Goal: Information Seeking & Learning: Find specific fact

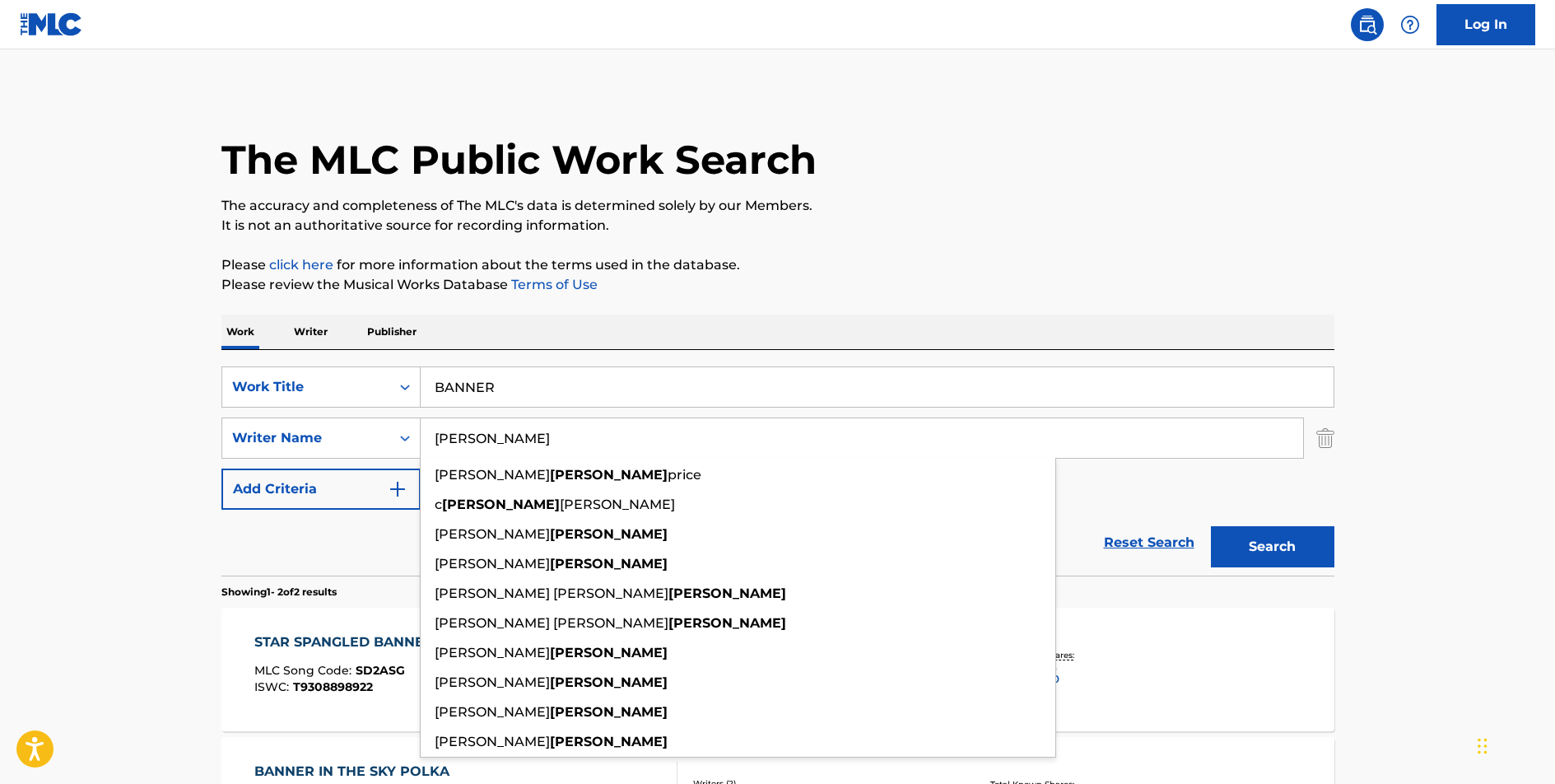
click at [470, 392] on input "BANNER" at bounding box center [877, 387] width 913 height 39
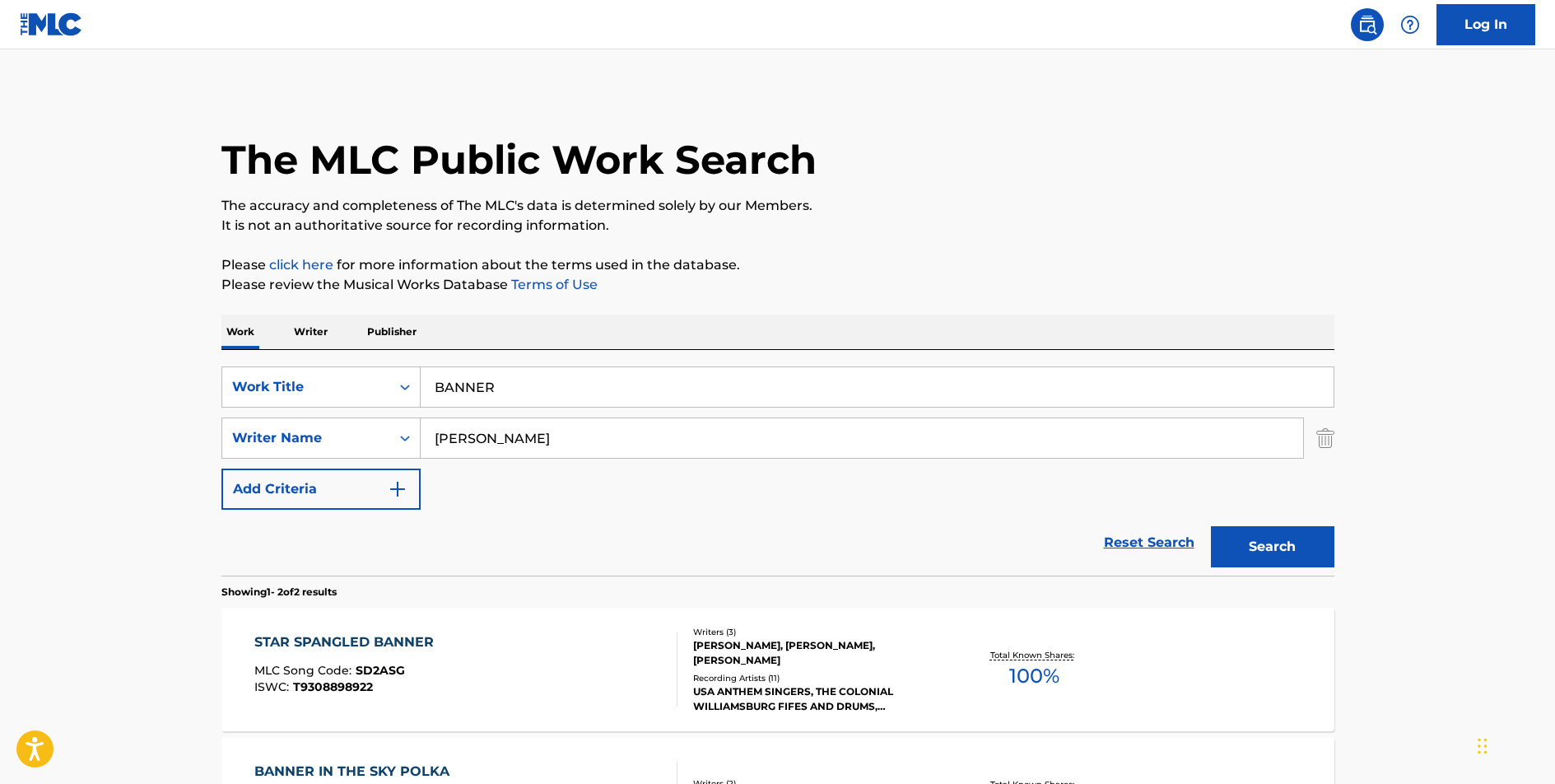
click at [470, 392] on input "BANNER" at bounding box center [877, 387] width 913 height 39
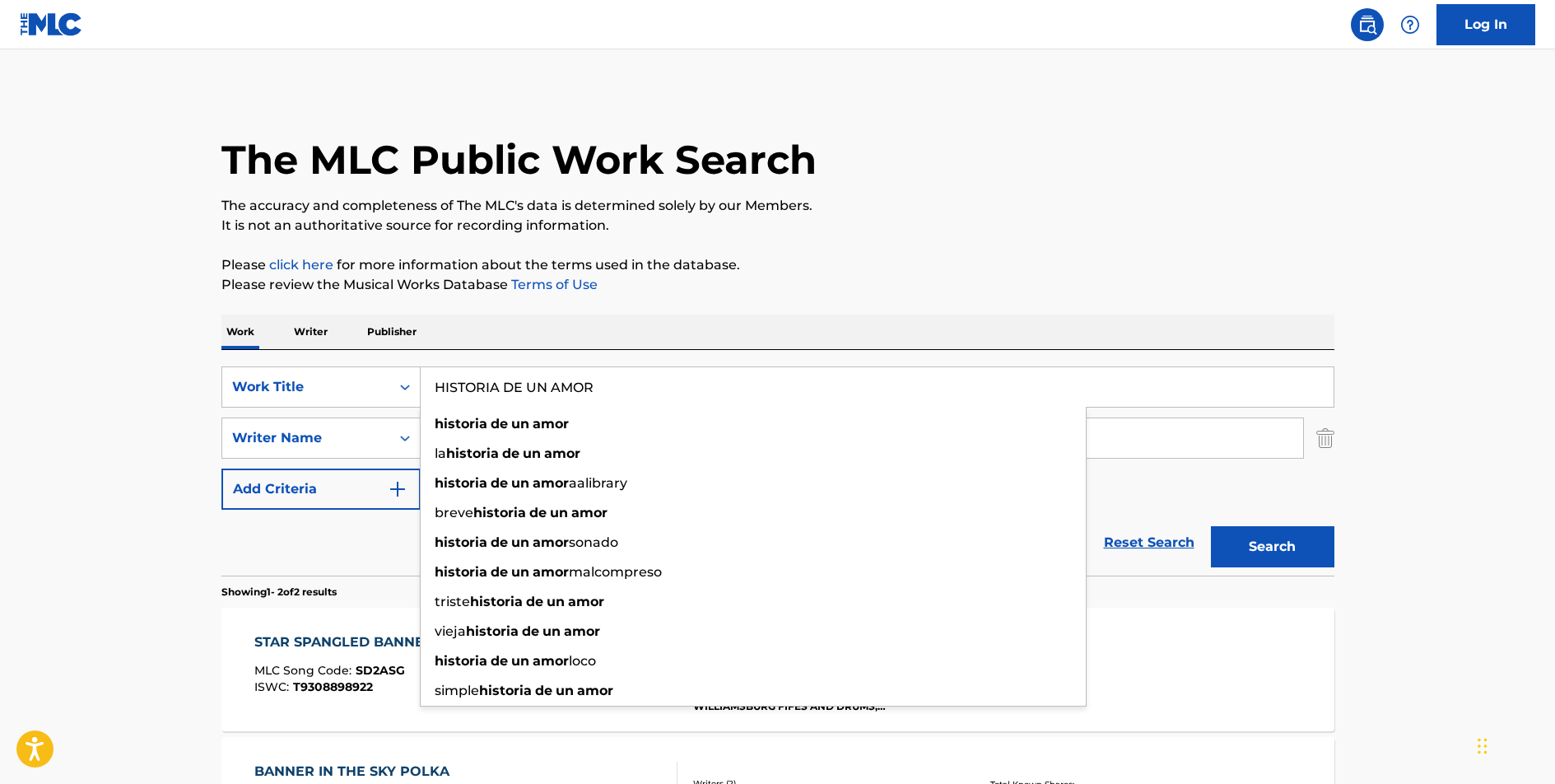
type input "HISTORIA DE UN AMOR"
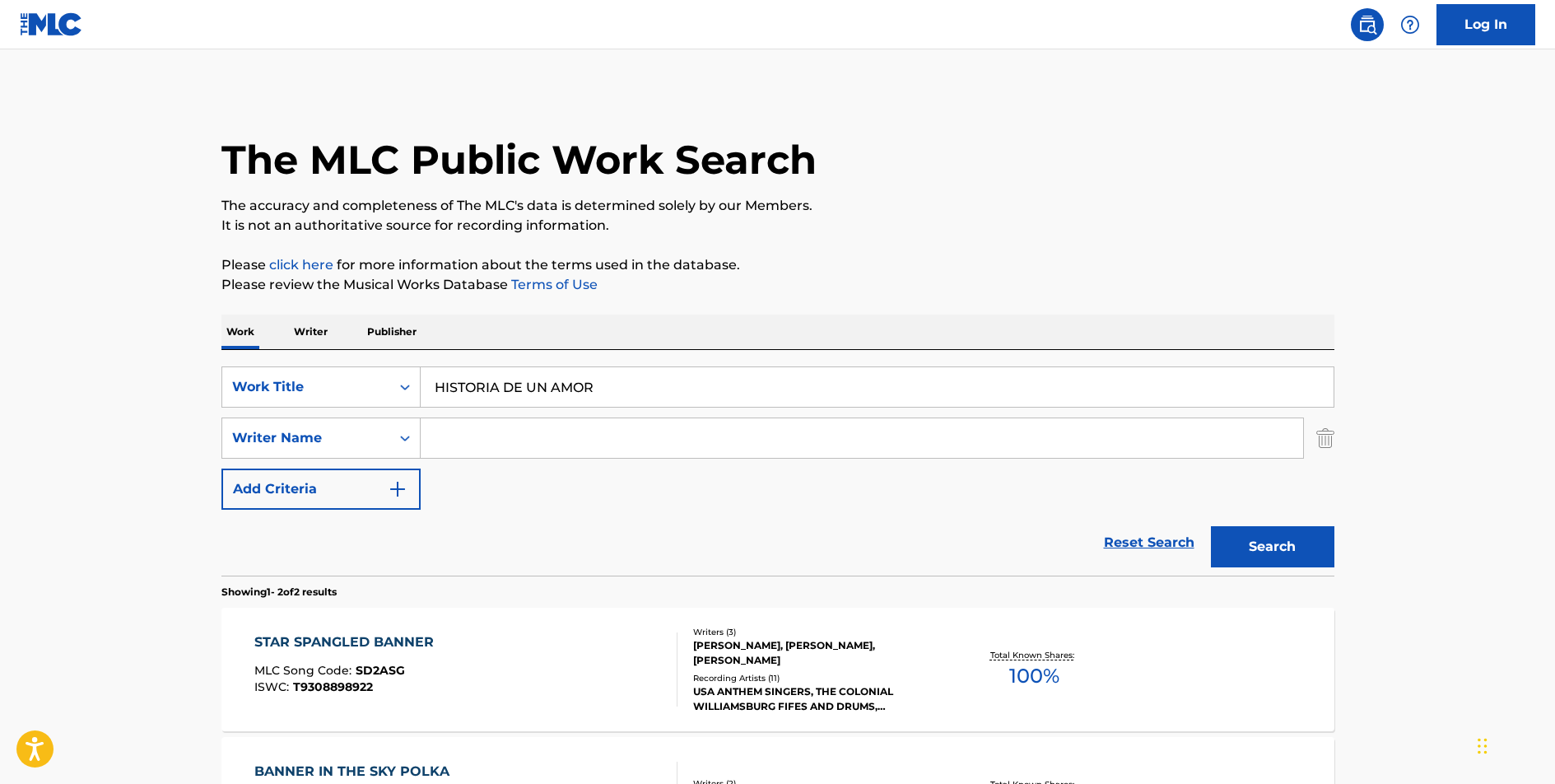
click at [1211, 526] on button "Search" at bounding box center [1272, 546] width 123 height 41
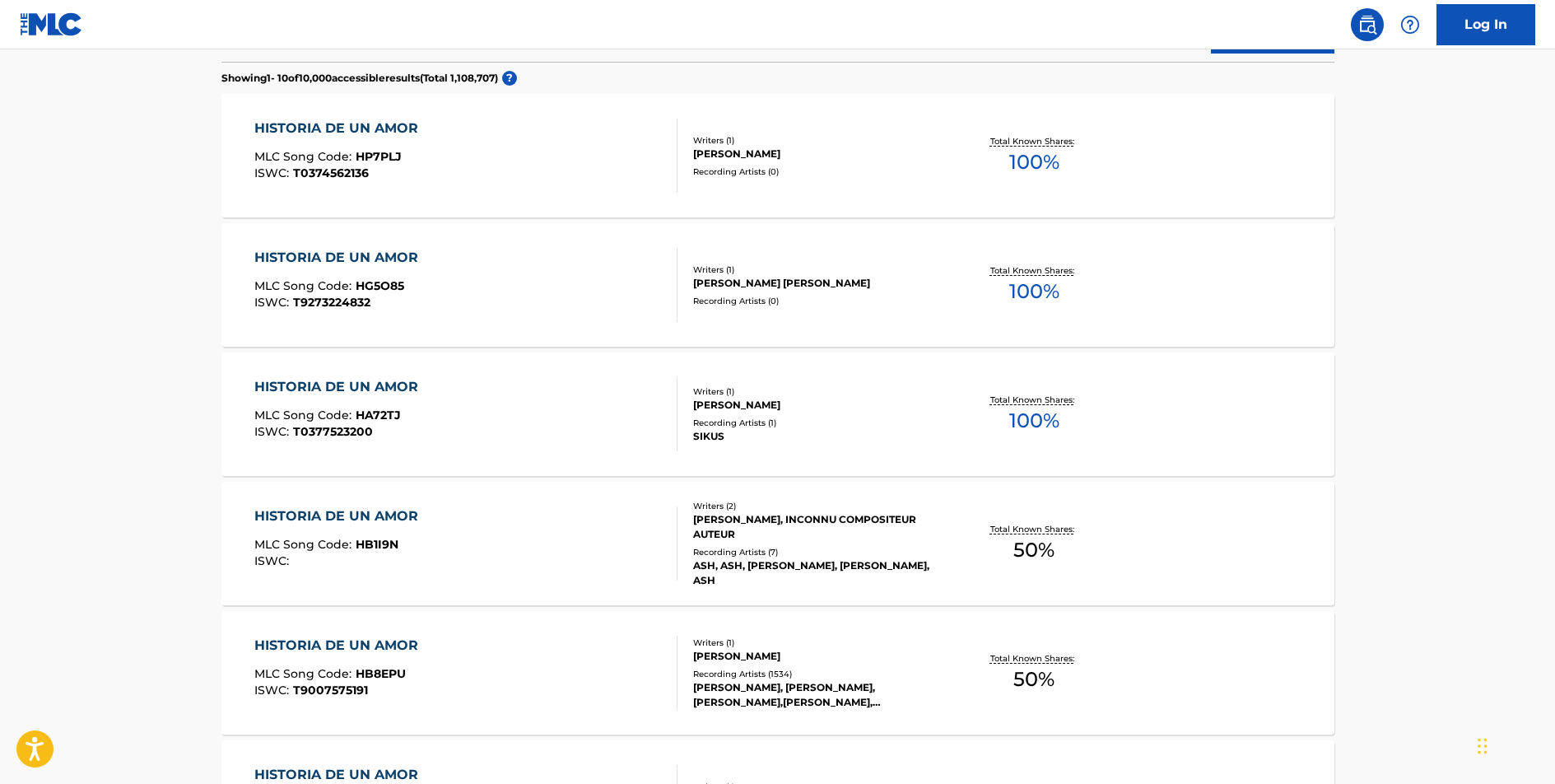
scroll to position [654, 0]
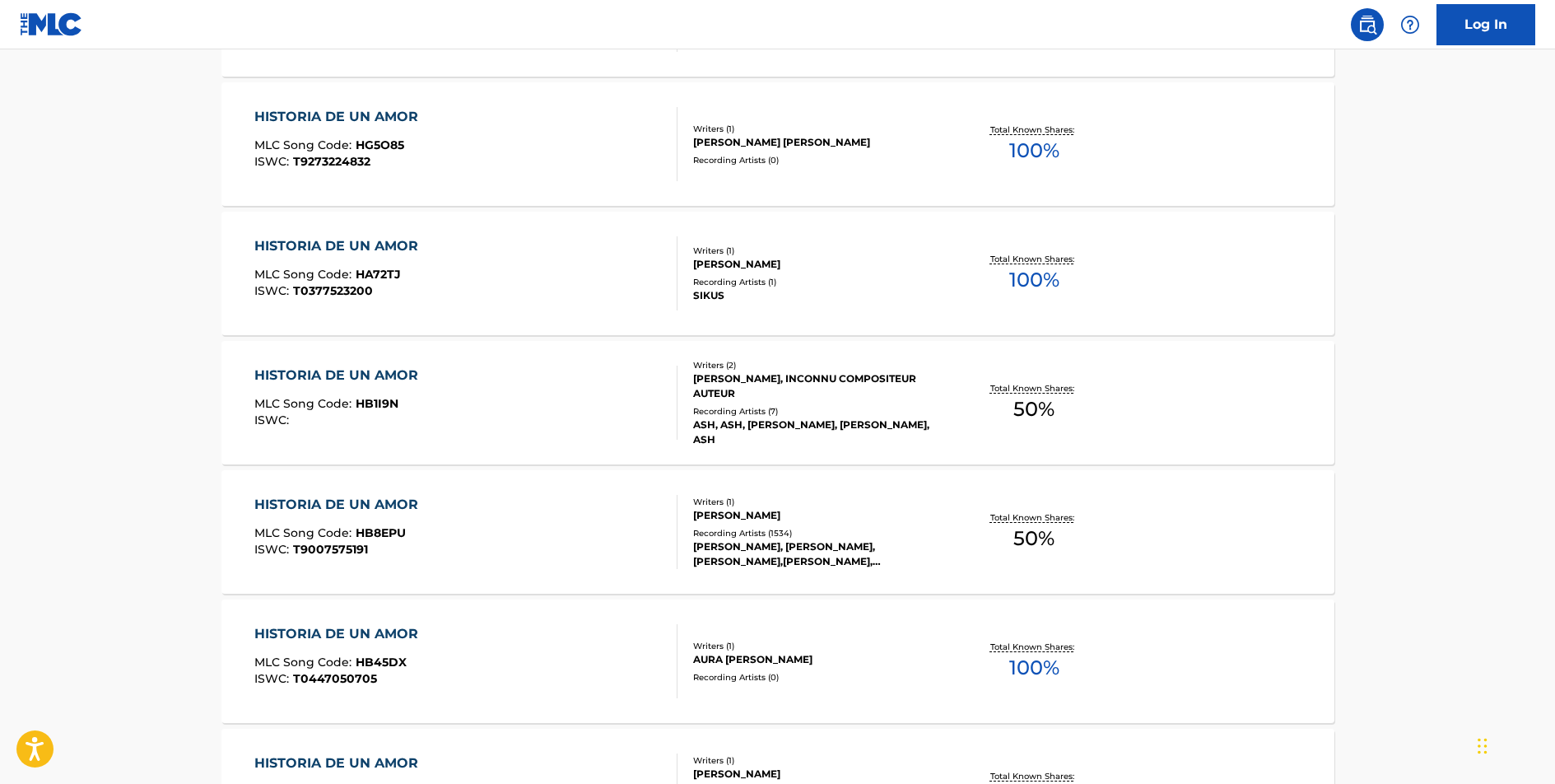
click at [374, 501] on div "HISTORIA DE UN AMOR" at bounding box center [340, 505] width 172 height 20
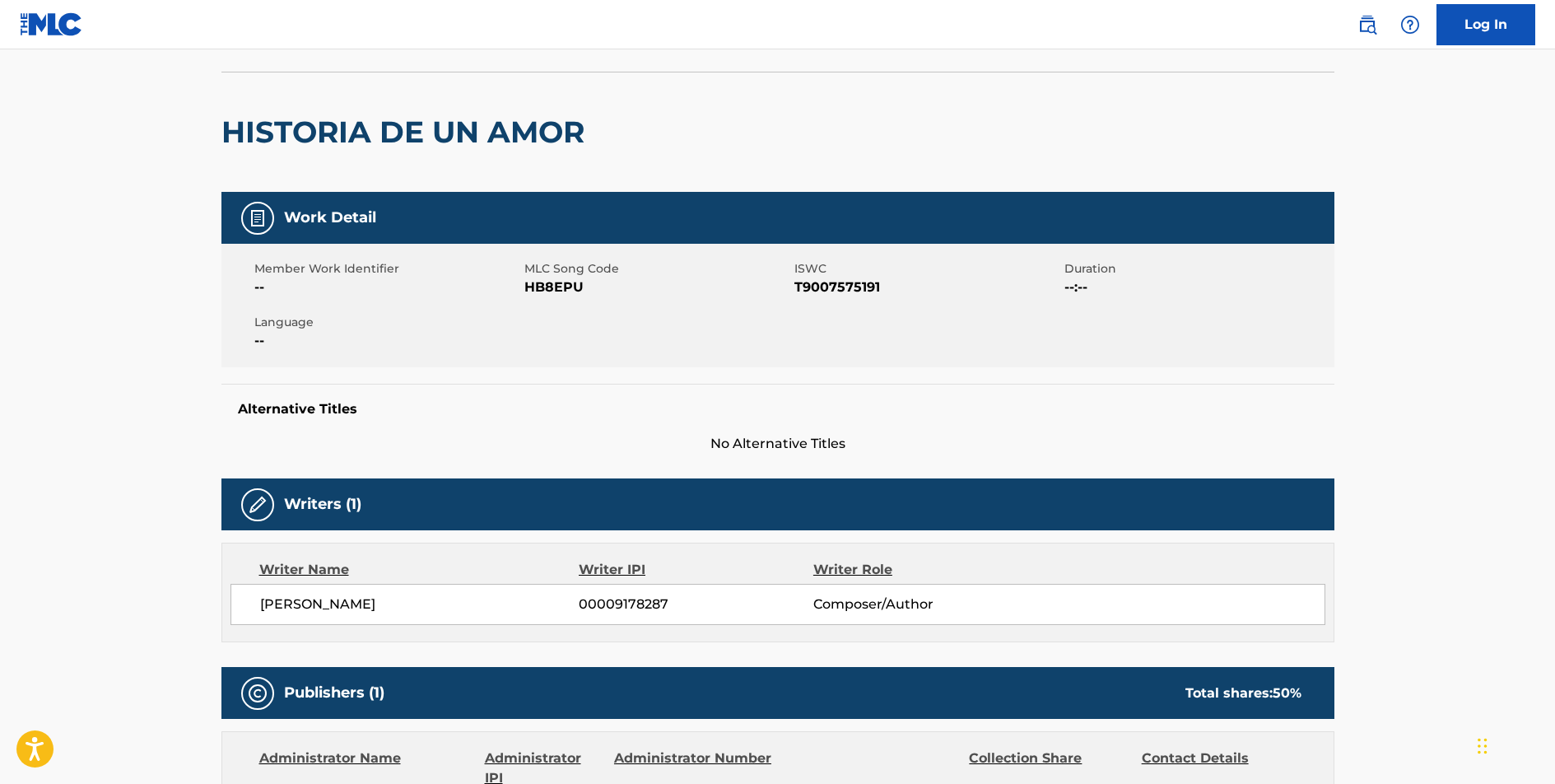
scroll to position [37, 0]
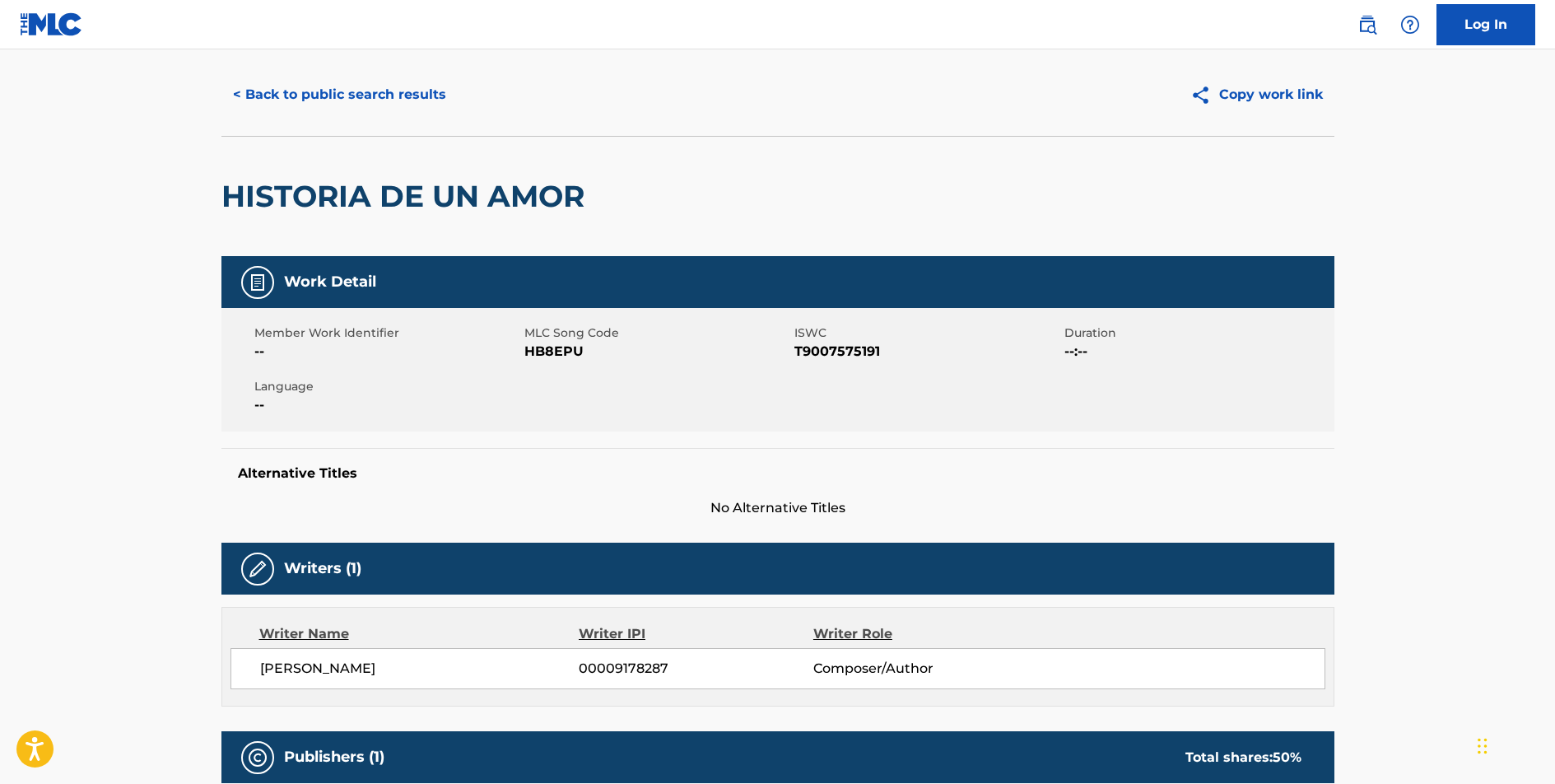
click at [402, 94] on button "< Back to public search results" at bounding box center [340, 94] width 237 height 41
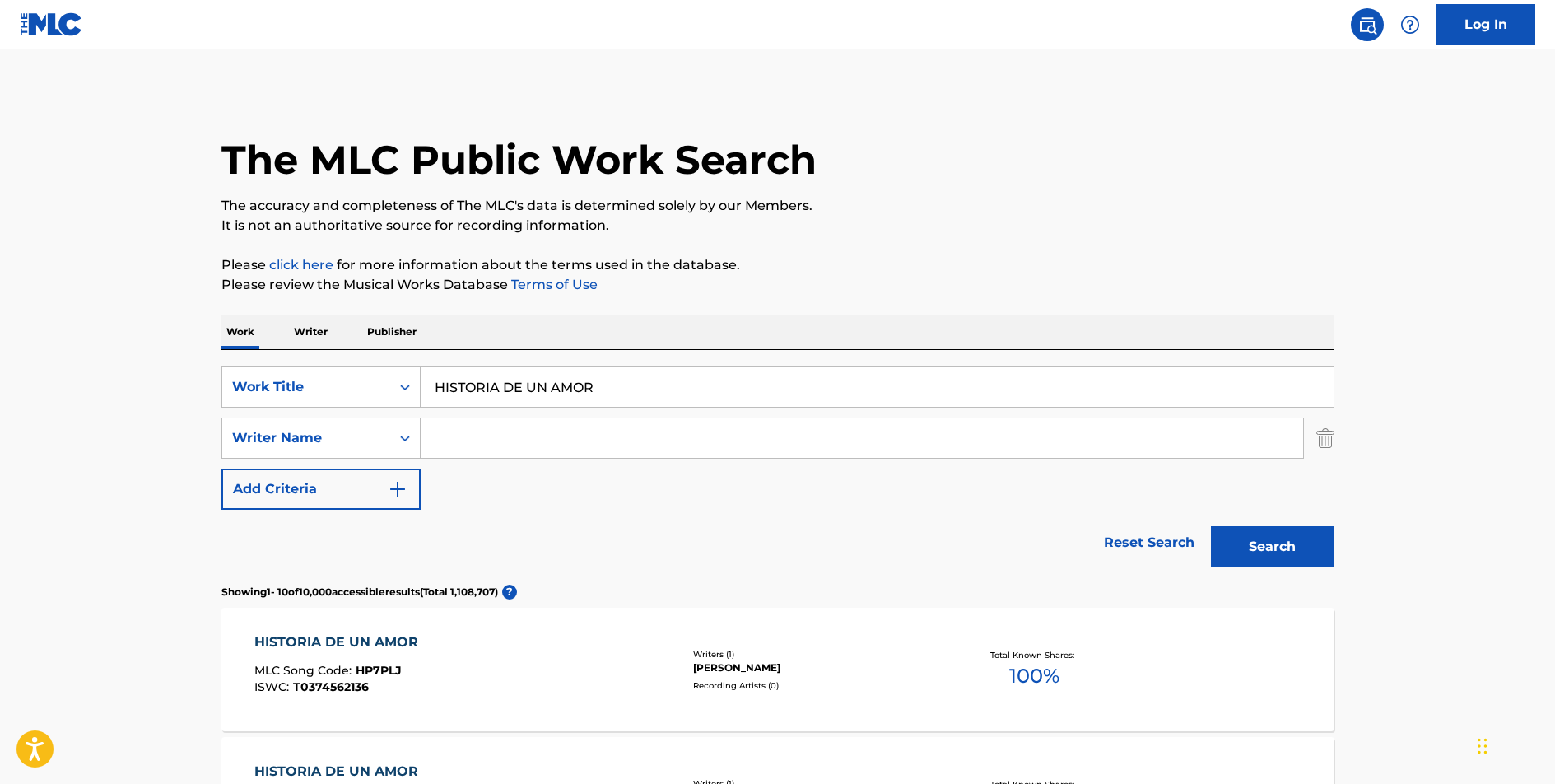
click at [545, 392] on input "HISTORIA DE UN AMOR" at bounding box center [877, 387] width 913 height 39
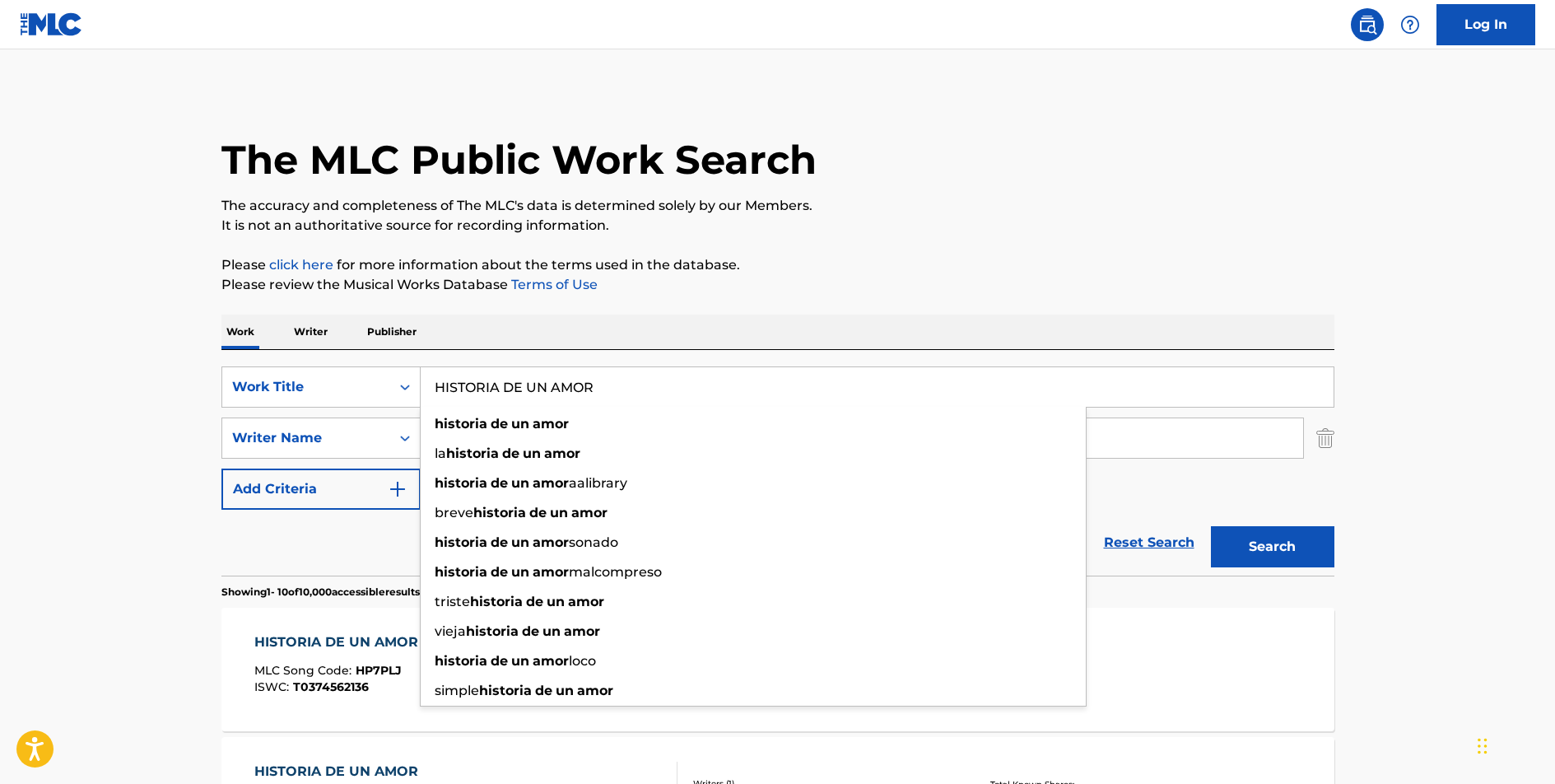
click at [545, 392] on input "HISTORIA DE UN AMOR" at bounding box center [877, 387] width 913 height 39
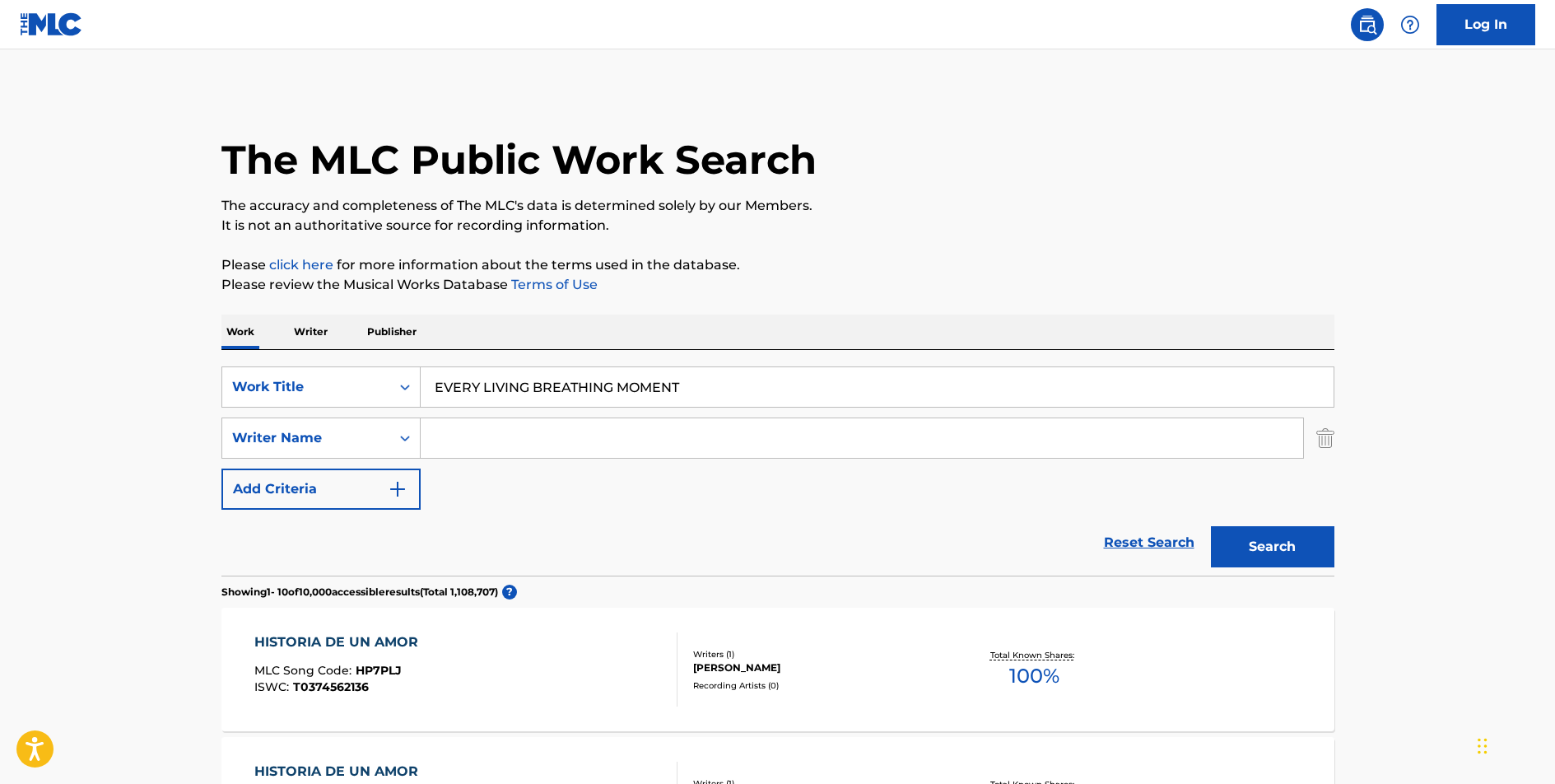
type input "EVERY LIVING BREATHING MOMENT"
click at [1251, 541] on button "Search" at bounding box center [1272, 546] width 123 height 41
click at [533, 437] on input "Search Form" at bounding box center [862, 438] width 882 height 39
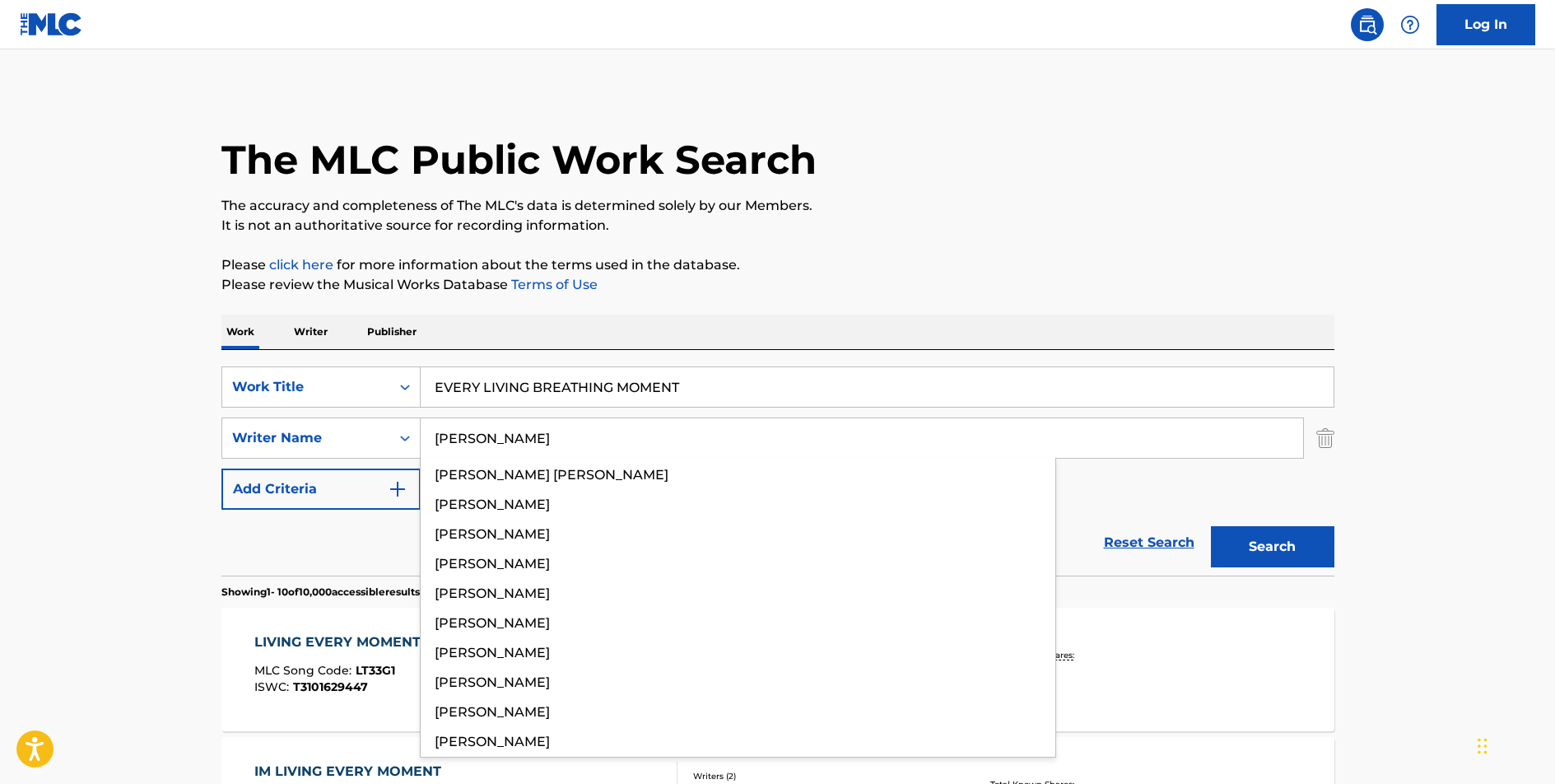
type input "[PERSON_NAME]"
click at [1211, 526] on button "Search" at bounding box center [1272, 546] width 123 height 41
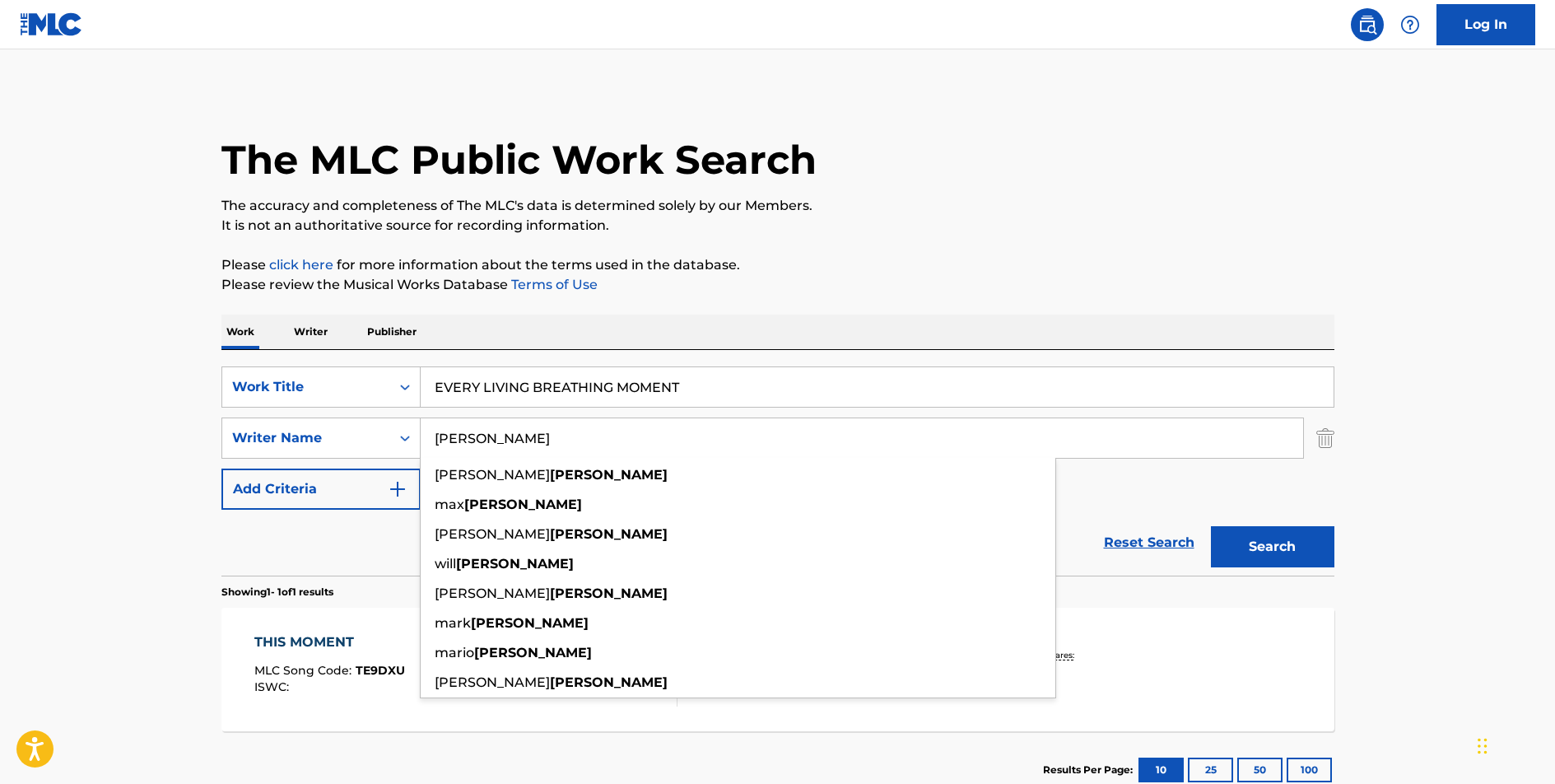
click at [149, 581] on main "The MLC Public Work Search The accuracy and completeness of The MLC's data is d…" at bounding box center [778, 433] width 1555 height 767
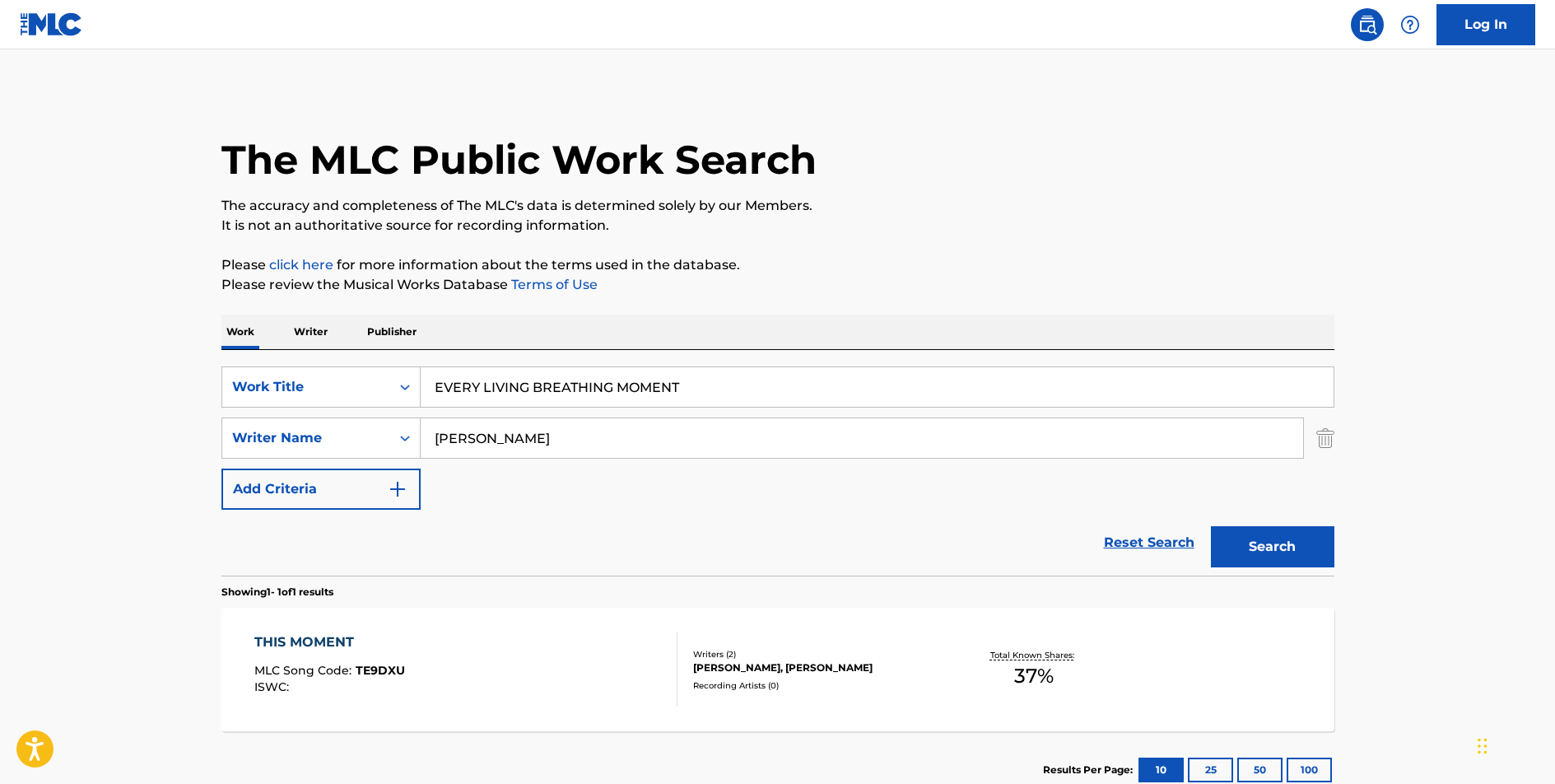
click at [555, 373] on input "EVERY LIVING BREATHING MOMENT" at bounding box center [877, 387] width 913 height 39
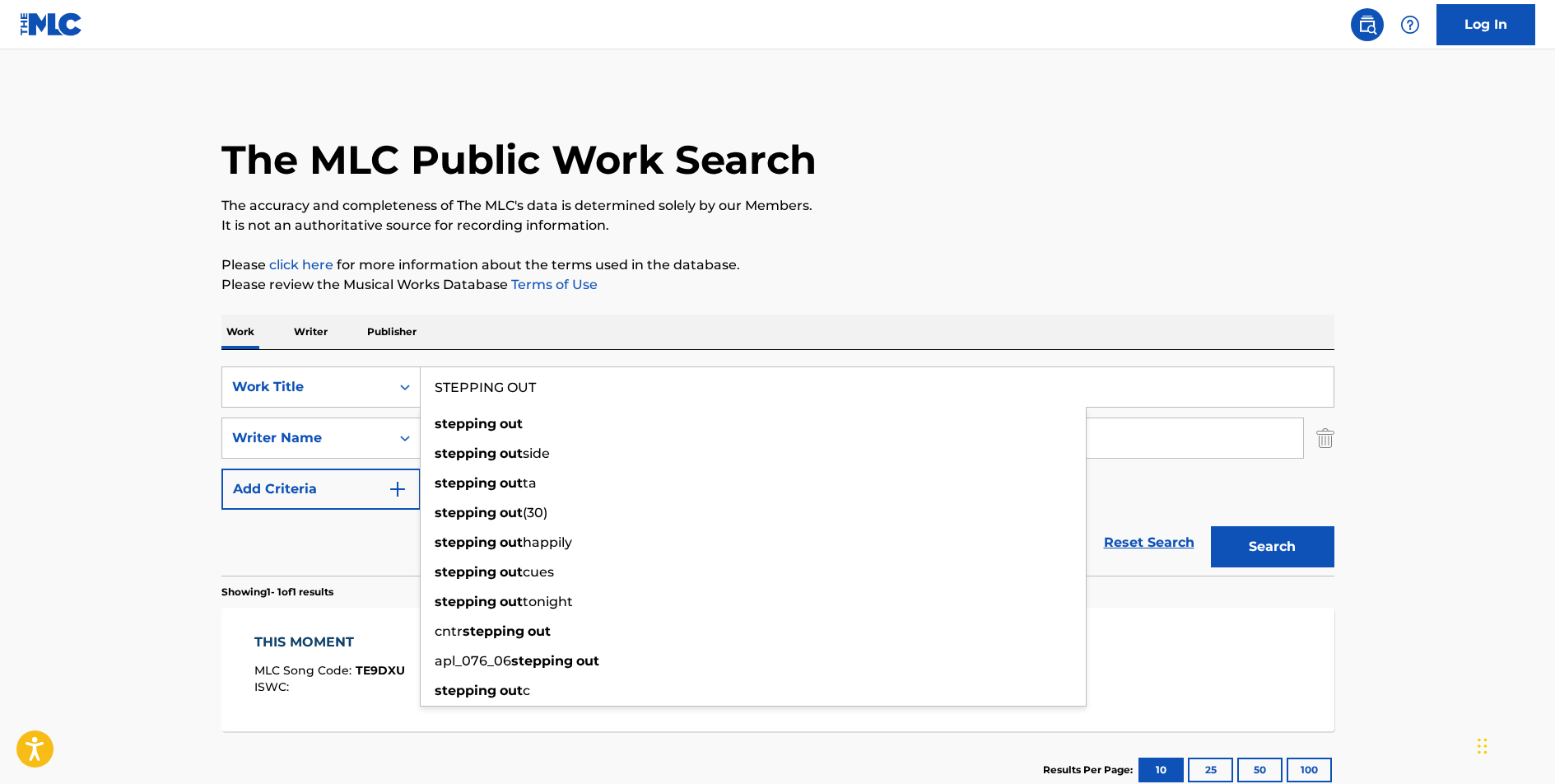
type input "STEPPING OUT"
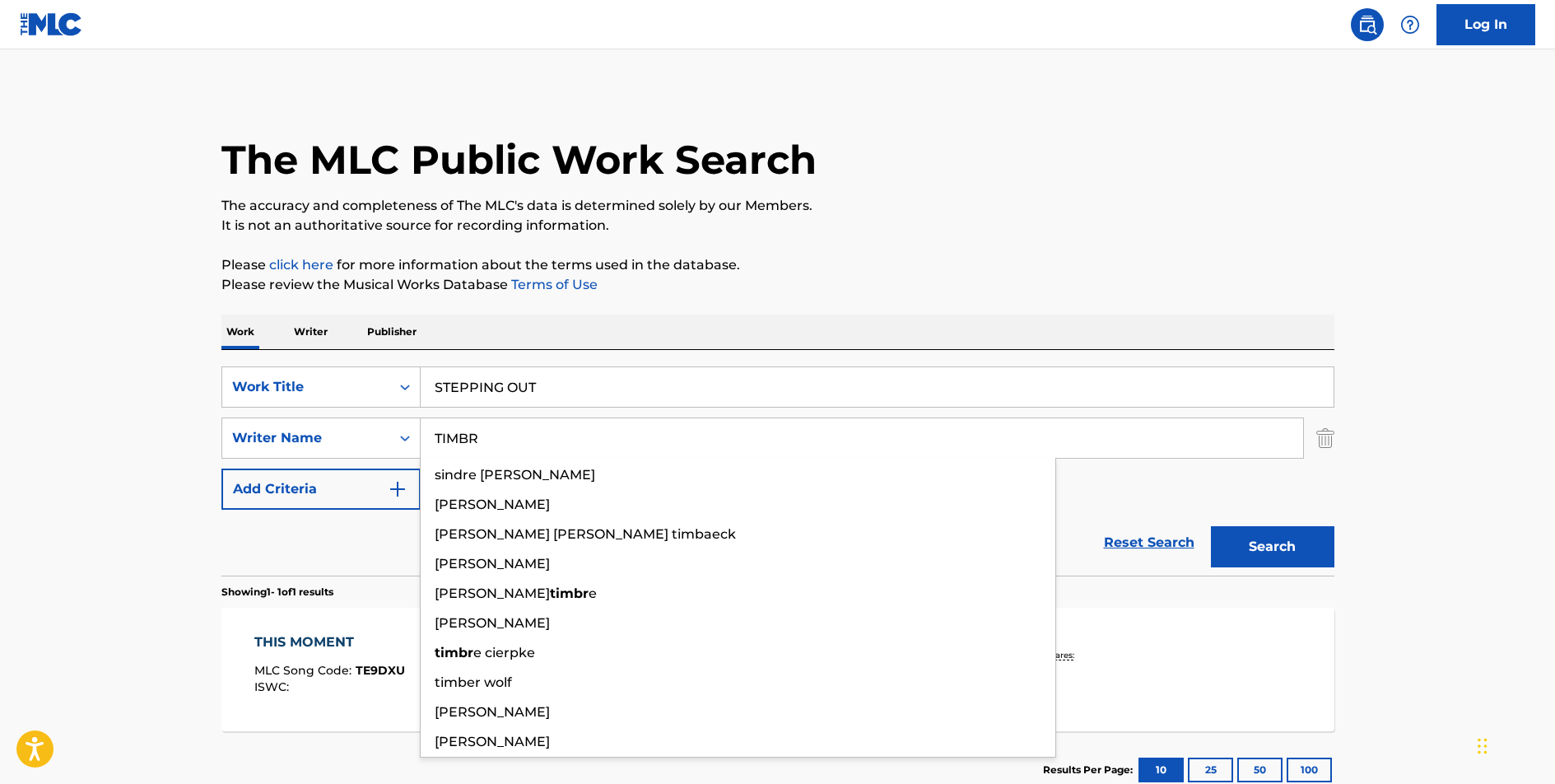
type input "TIMBR"
click at [1211, 526] on button "Search" at bounding box center [1272, 546] width 123 height 41
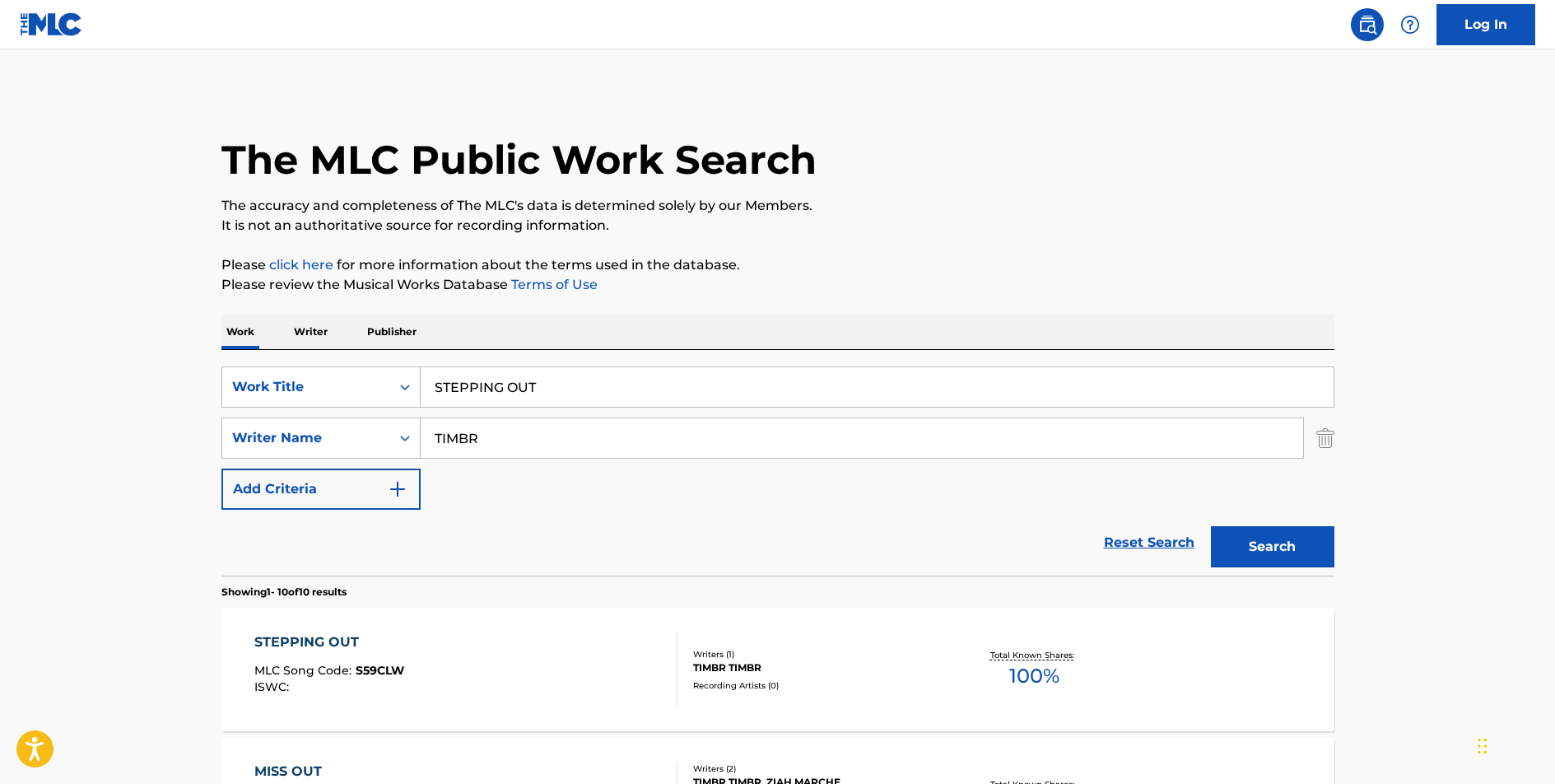
click at [338, 641] on div "STEPPING OUT" at bounding box center [329, 642] width 150 height 20
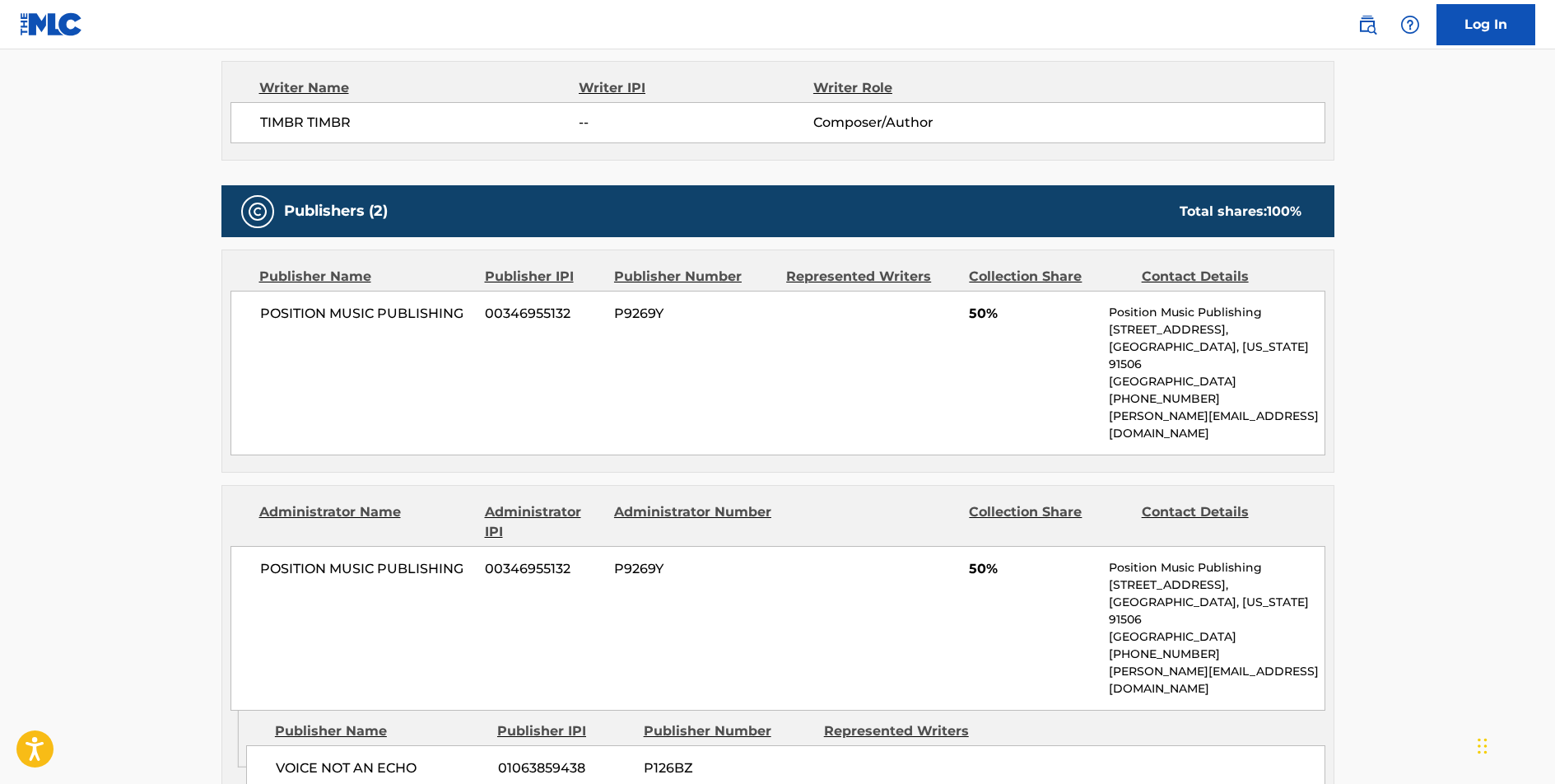
scroll to position [584, 0]
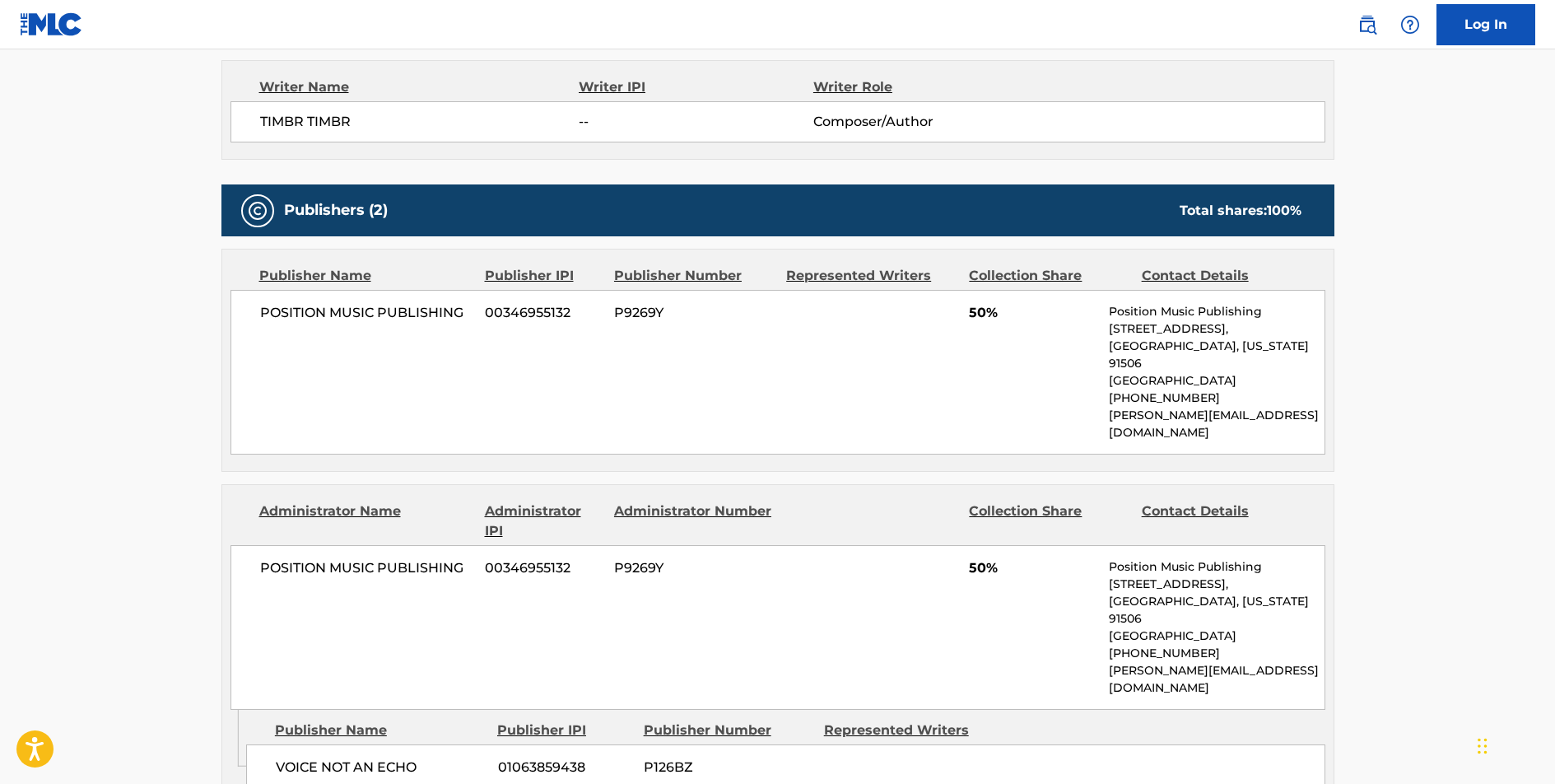
click at [393, 312] on span "POSITION MUSIC PUBLISHING" at bounding box center [367, 313] width 213 height 20
click at [393, 311] on span "POSITION MUSIC PUBLISHING" at bounding box center [367, 313] width 213 height 20
copy div "POSITION MUSIC PUBLISHING"
